Goal: Navigation & Orientation: Find specific page/section

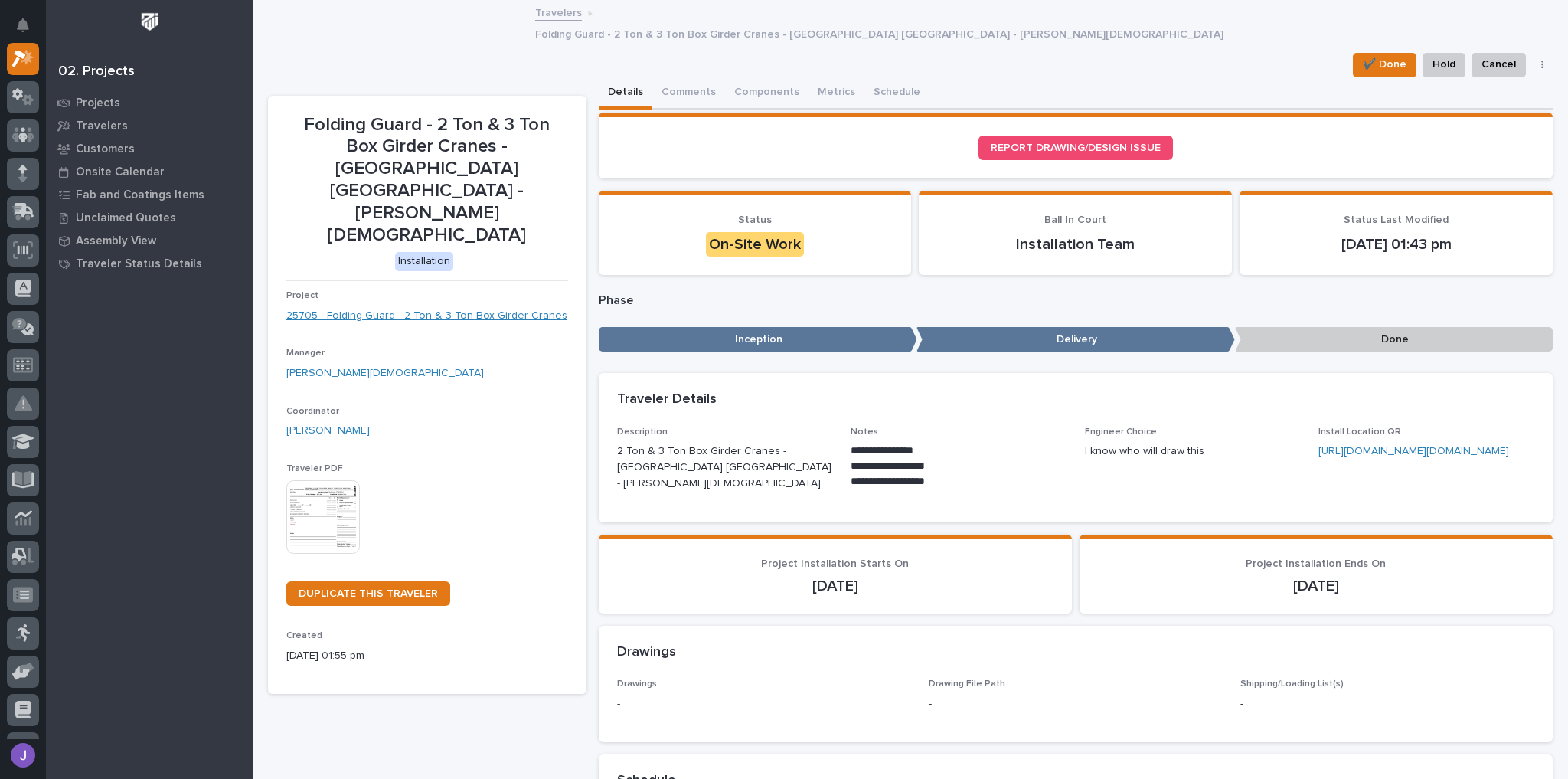
click at [375, 308] on link "25705 - Folding Guard - 2 Ton & 3 Ton Box Girder Cranes" at bounding box center [426, 316] width 281 height 16
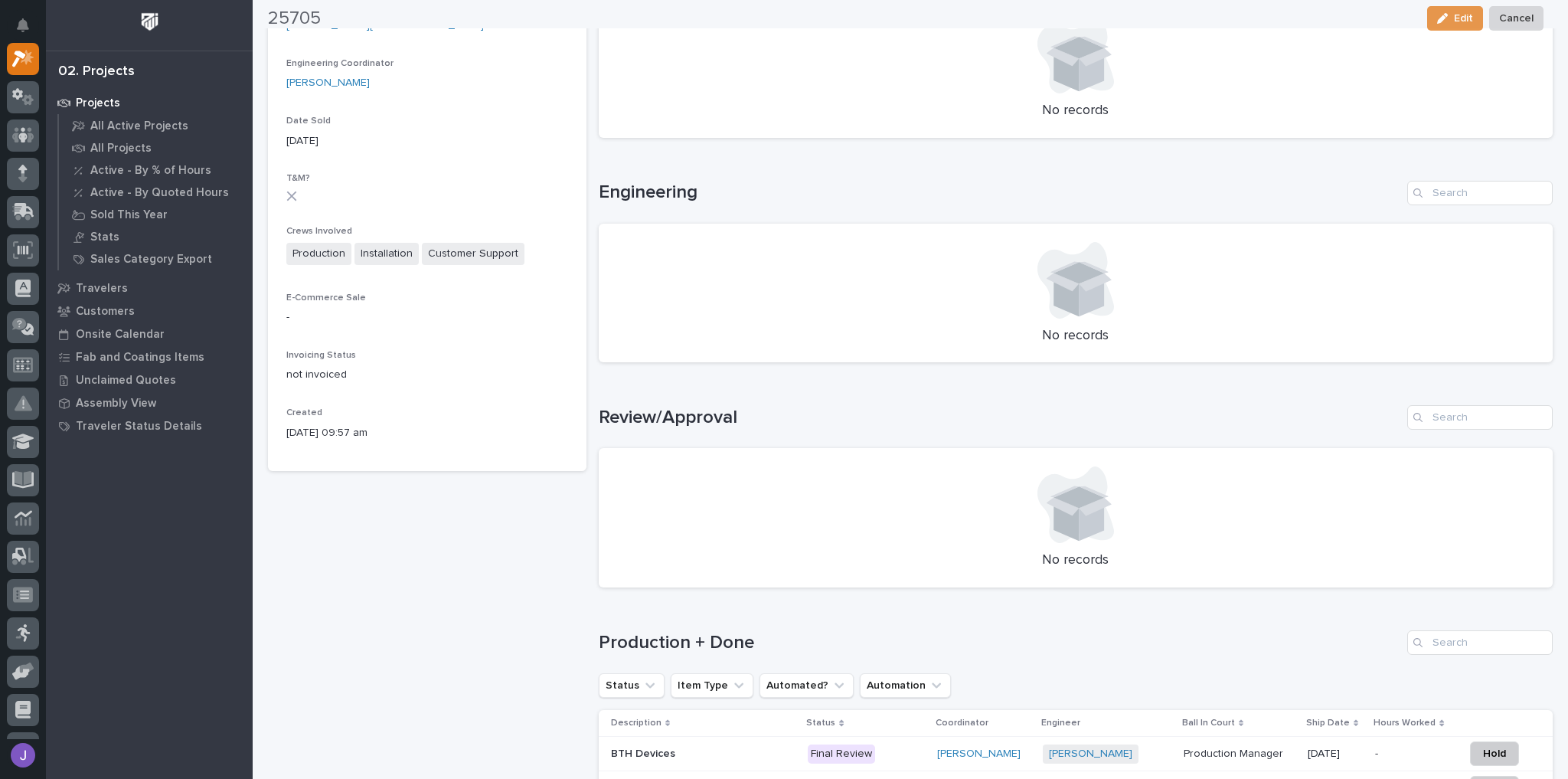
scroll to position [583, 0]
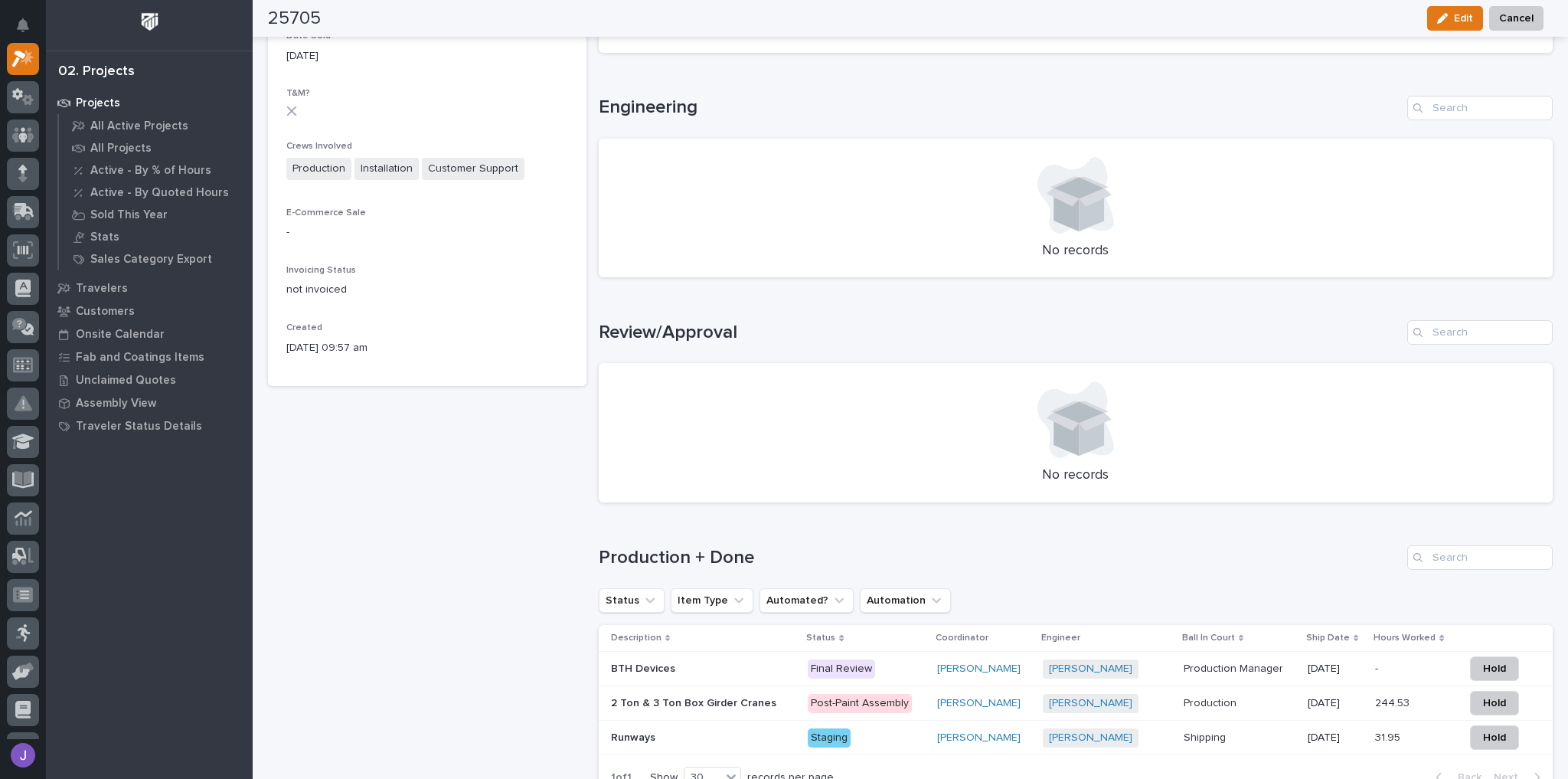
click at [741, 663] on p at bounding box center [703, 669] width 185 height 13
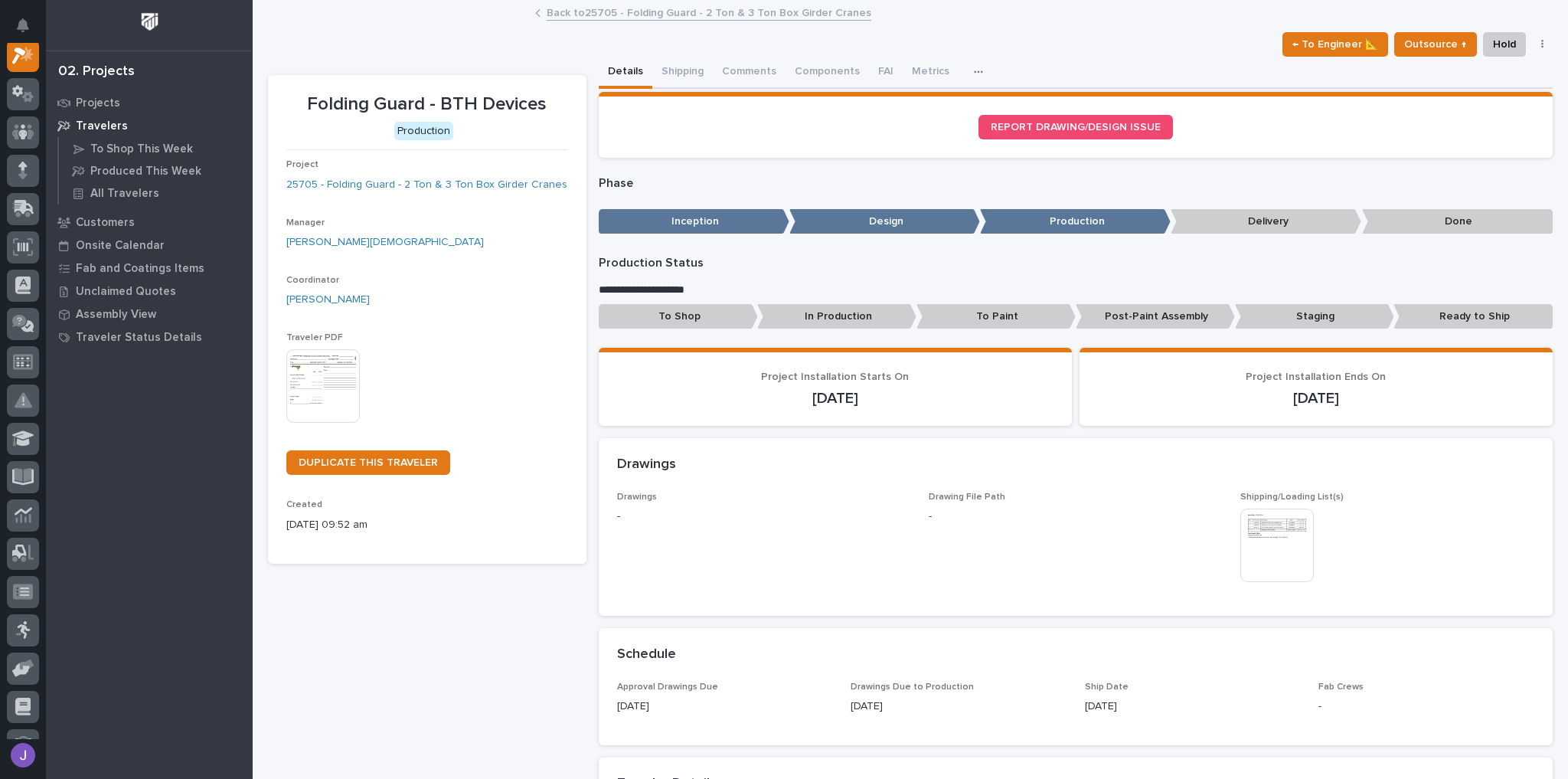
scroll to position [38, 0]
click at [672, 66] on button "Shipping" at bounding box center [682, 73] width 61 height 32
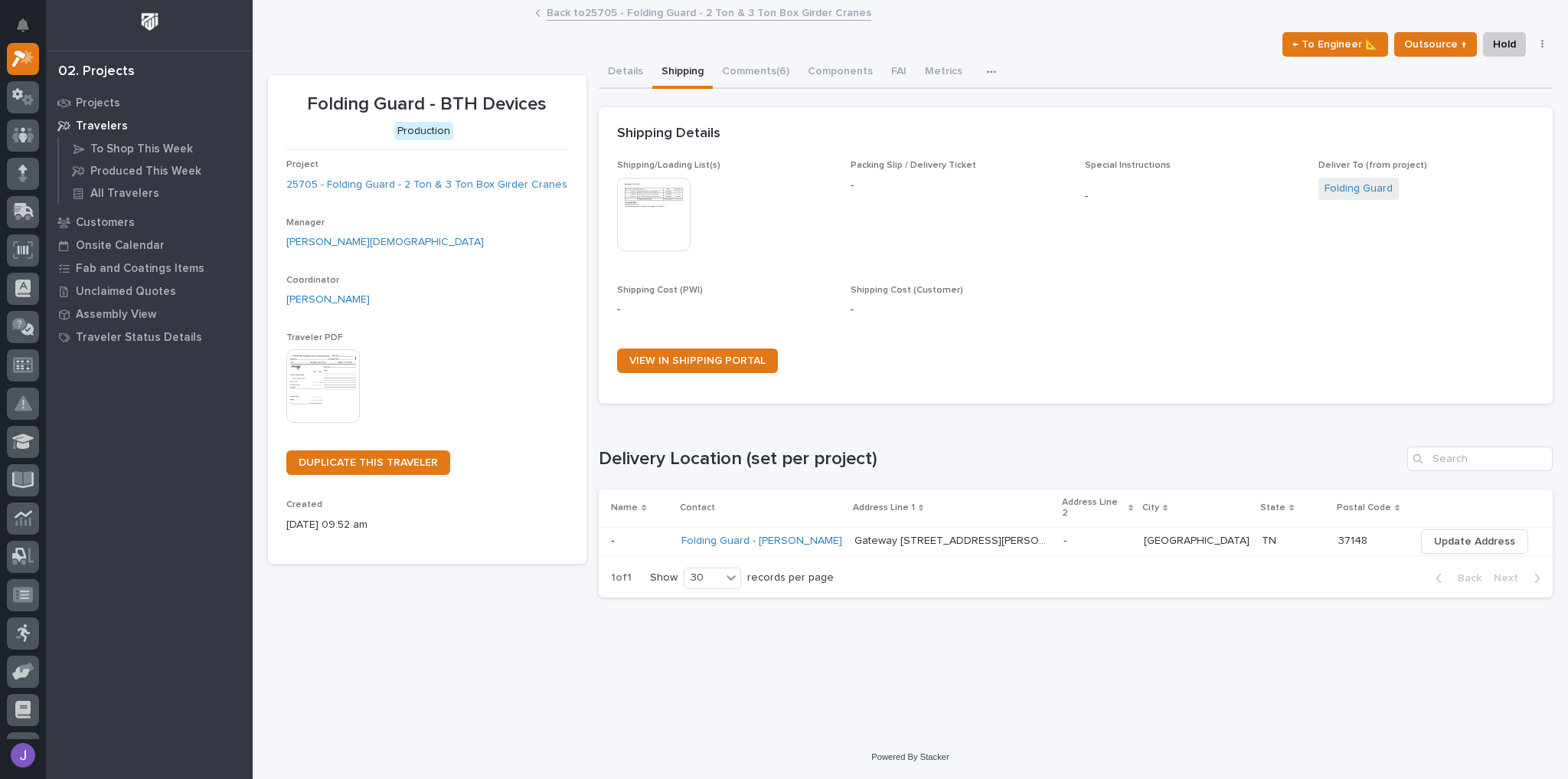
click at [646, 534] on p at bounding box center [640, 540] width 58 height 13
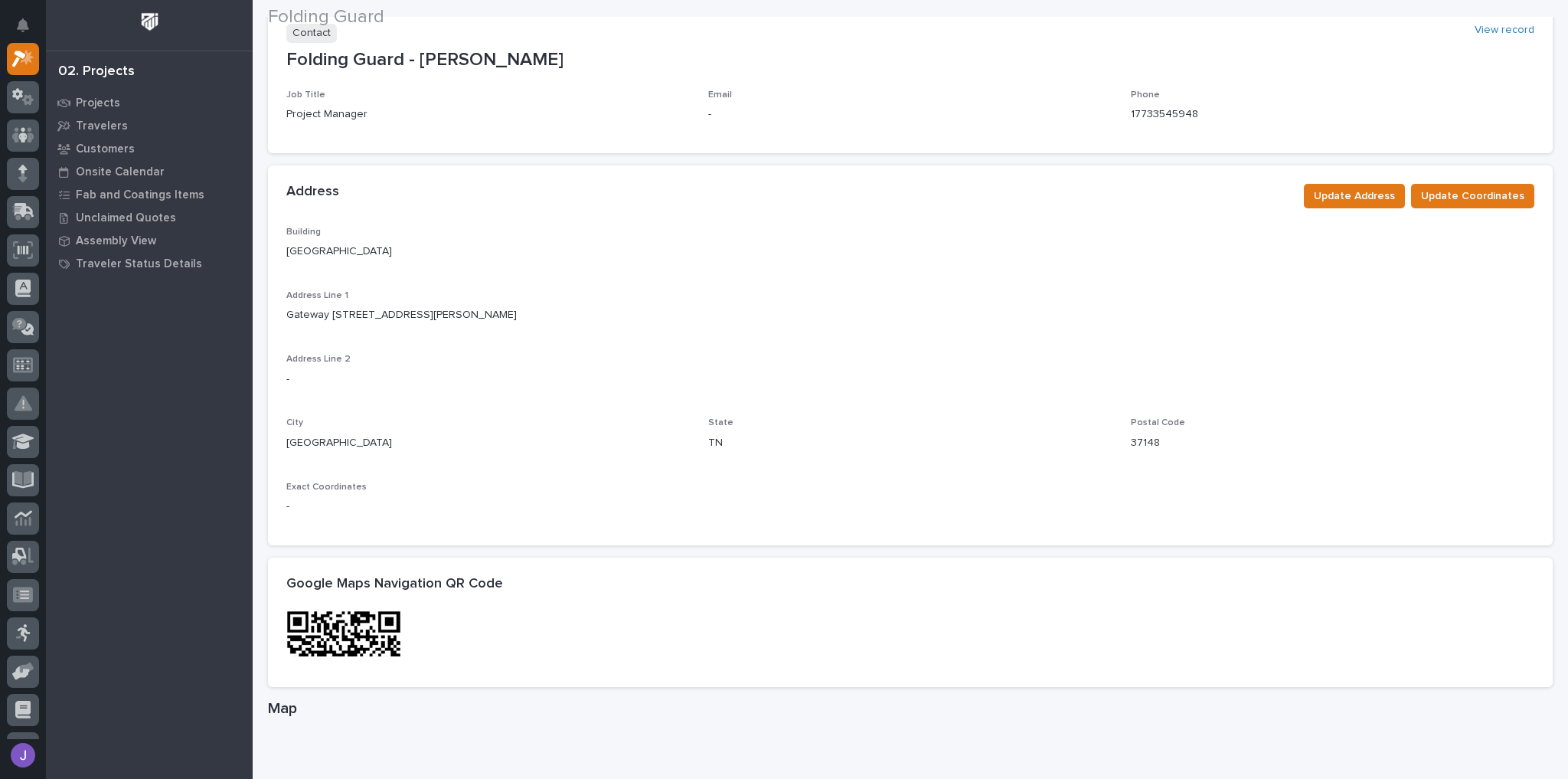
scroll to position [429, 0]
